Goal: Navigation & Orientation: Find specific page/section

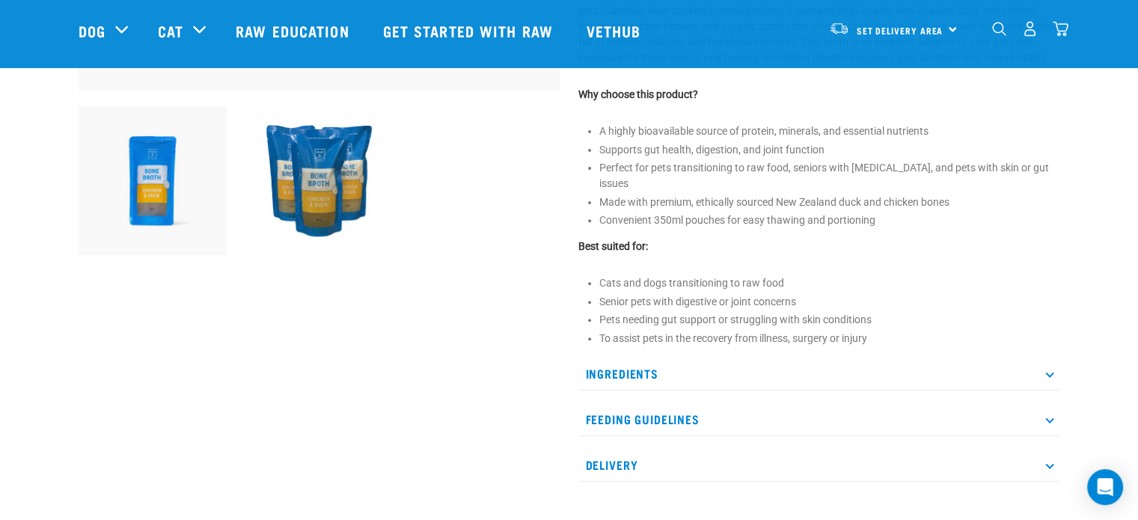
scroll to position [524, 0]
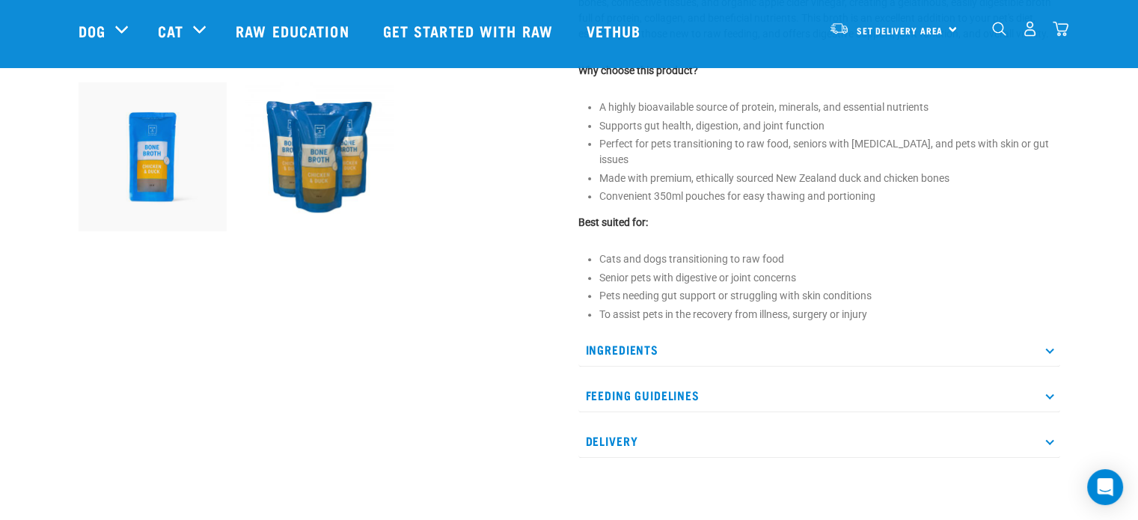
click at [615, 333] on p "Ingredients" at bounding box center [819, 350] width 482 height 34
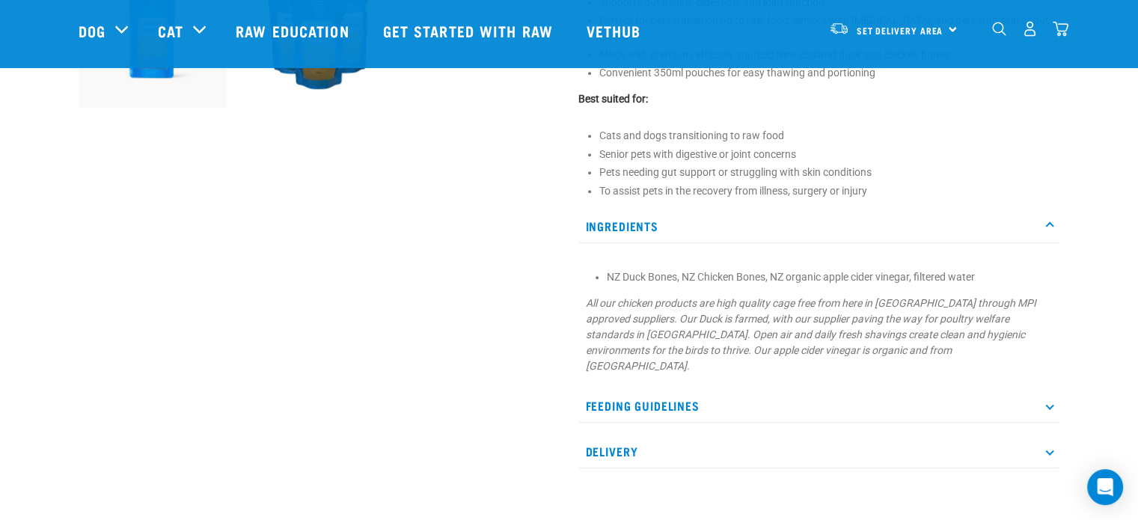
scroll to position [673, 0]
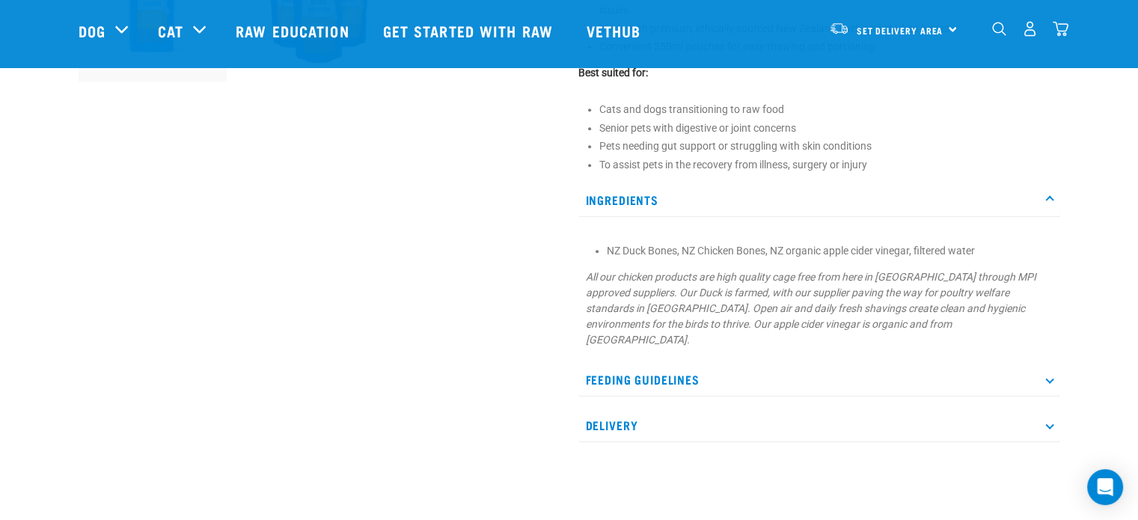
click at [654, 363] on p "Feeding Guidelines" at bounding box center [819, 380] width 482 height 34
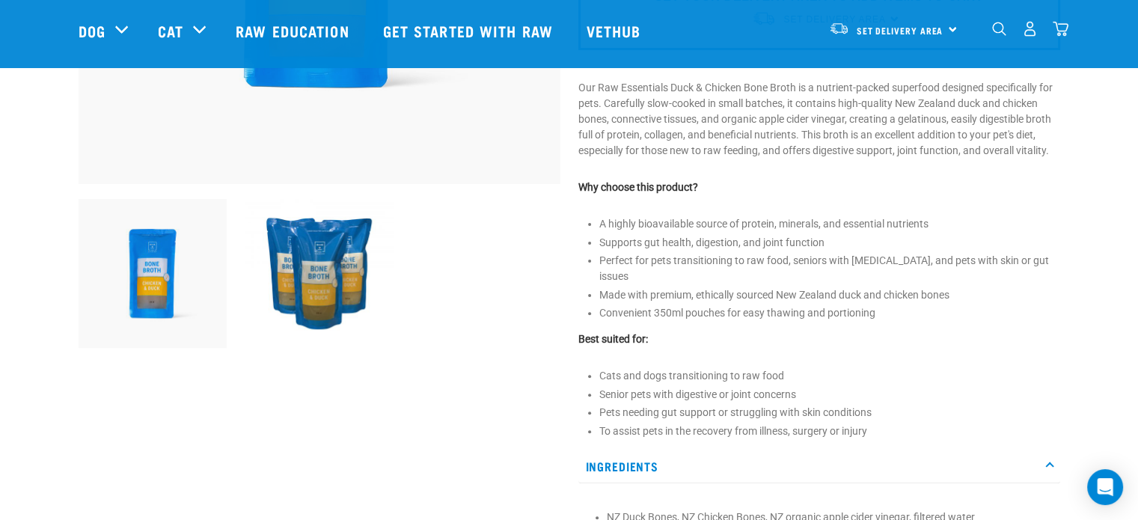
scroll to position [374, 0]
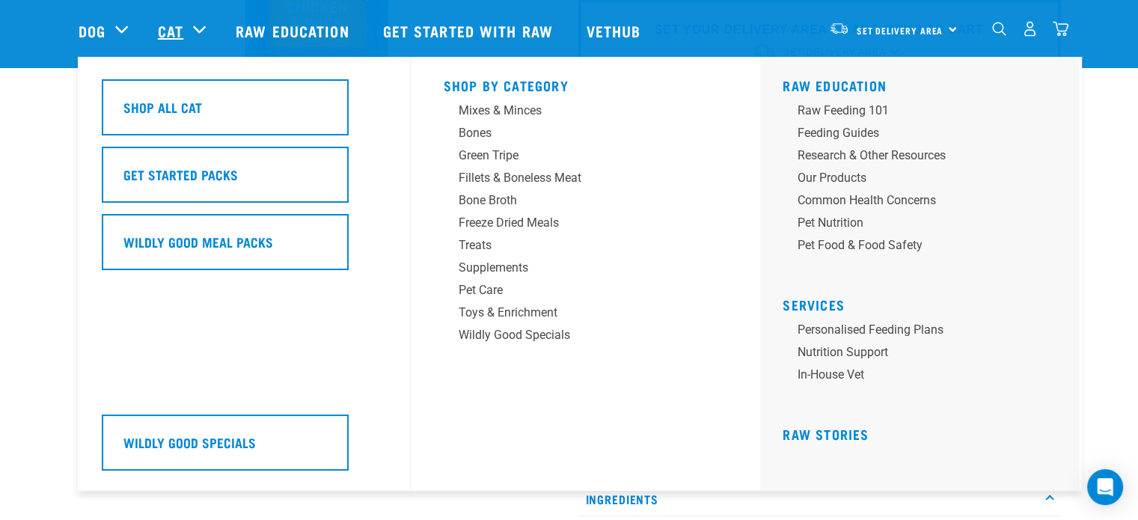
click at [175, 30] on link "Cat" at bounding box center [170, 30] width 25 height 22
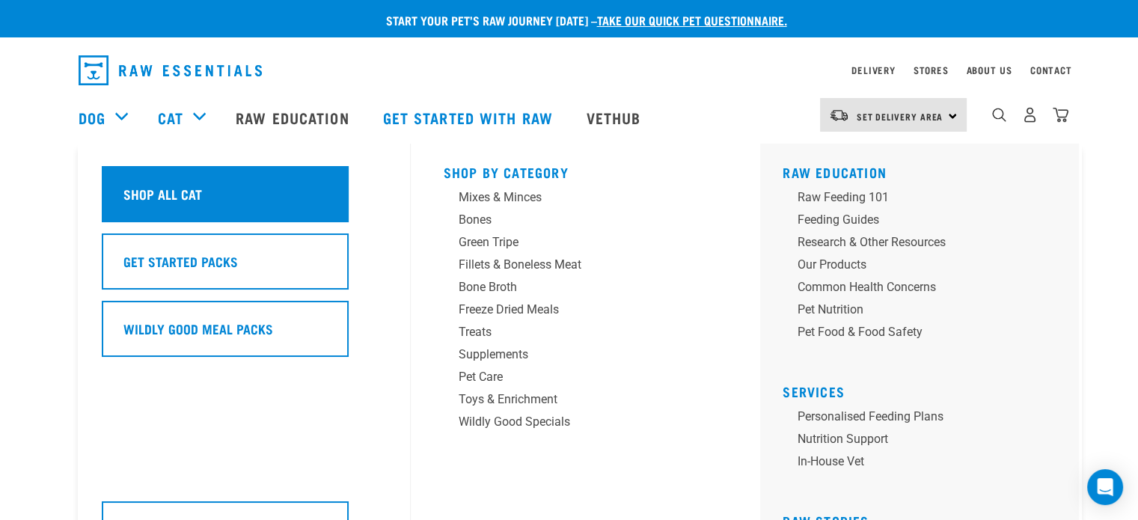
click at [192, 190] on h5 "Shop All Cat" at bounding box center [162, 193] width 79 height 19
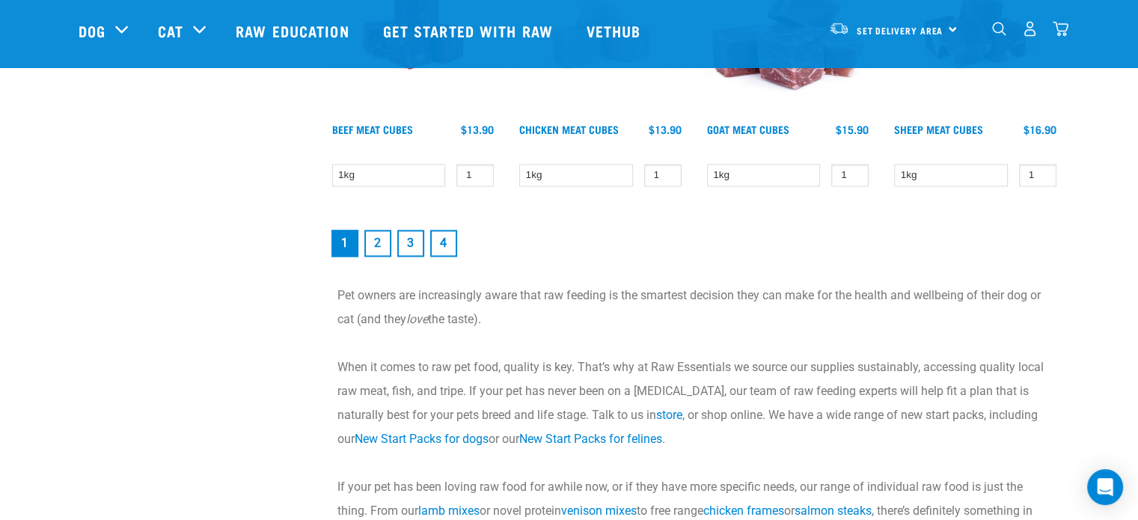
scroll to position [2244, 0]
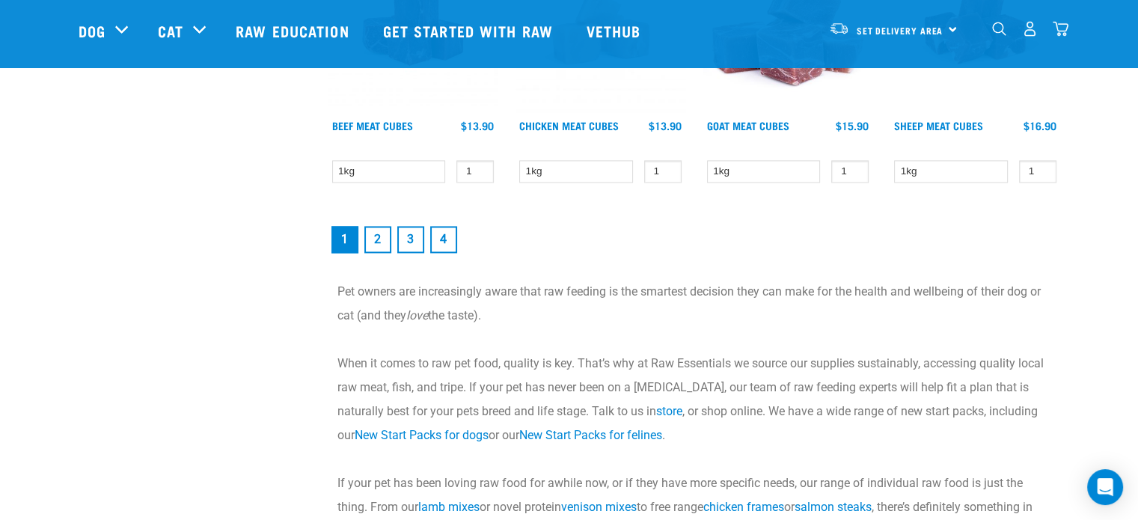
click at [379, 236] on link "2" at bounding box center [377, 239] width 27 height 27
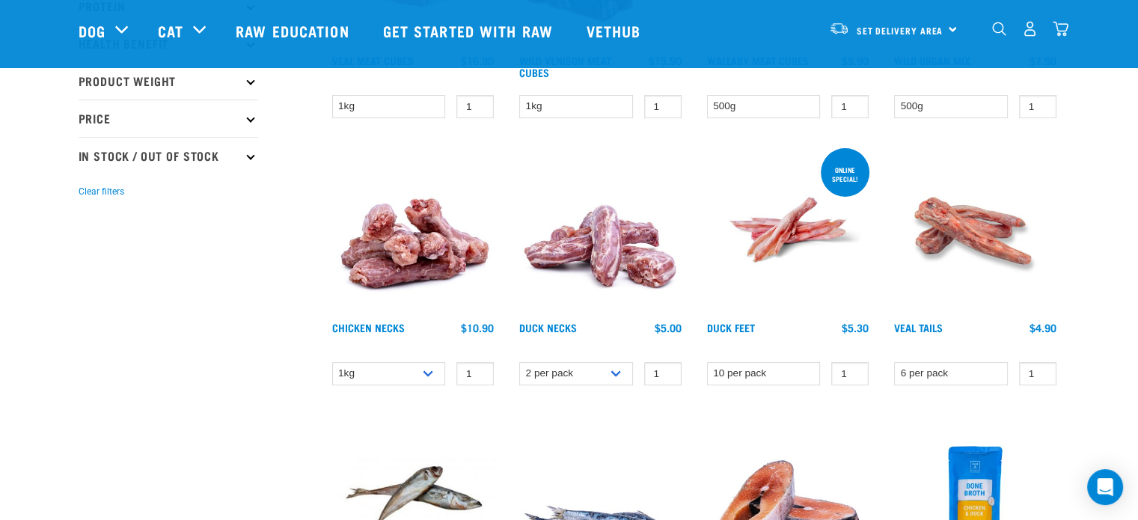
scroll to position [524, 0]
